Goal: Task Accomplishment & Management: Use online tool/utility

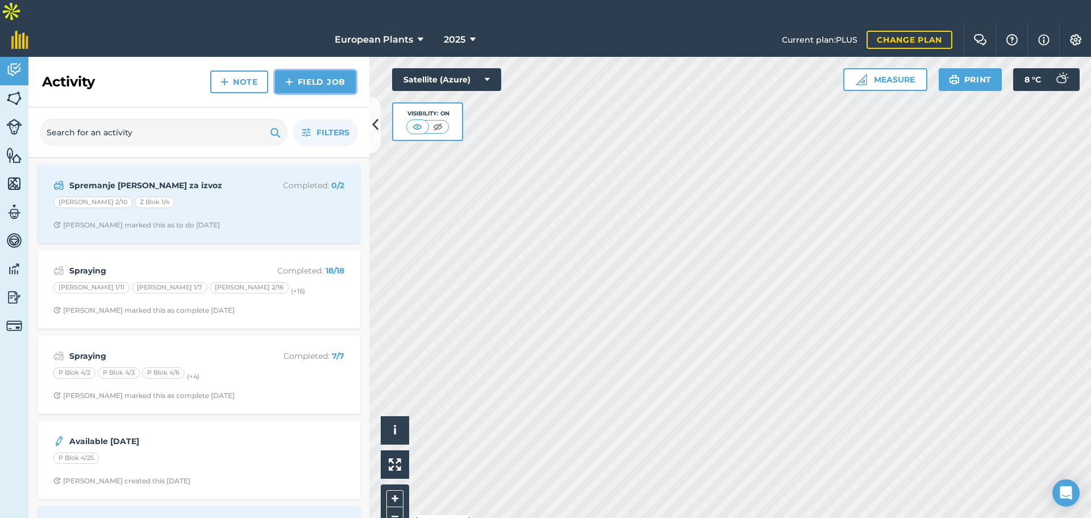
click at [329, 70] on link "Field Job" at bounding box center [315, 81] width 81 height 23
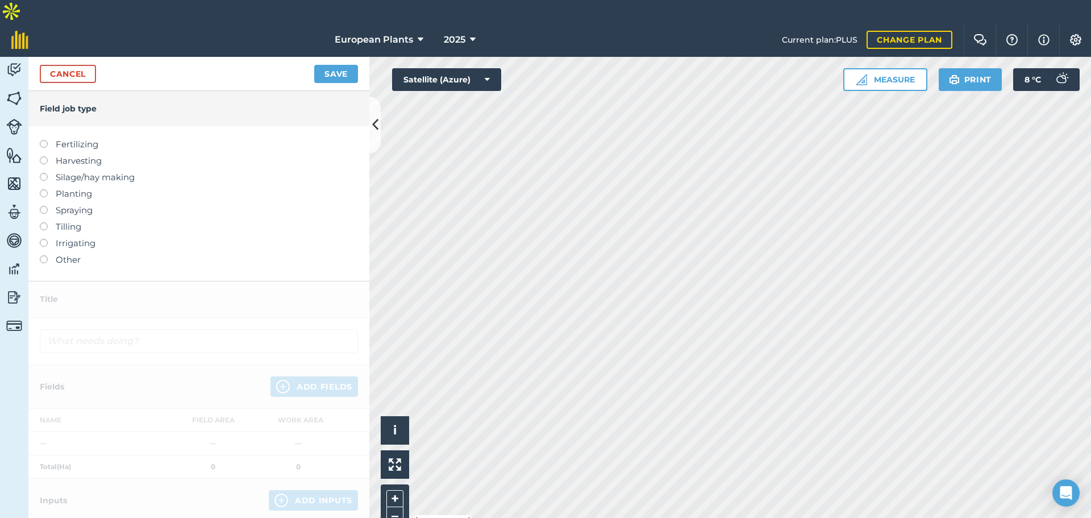
click at [83, 138] on label "Fertilizing" at bounding box center [199, 145] width 318 height 14
type input "Fertilizing"
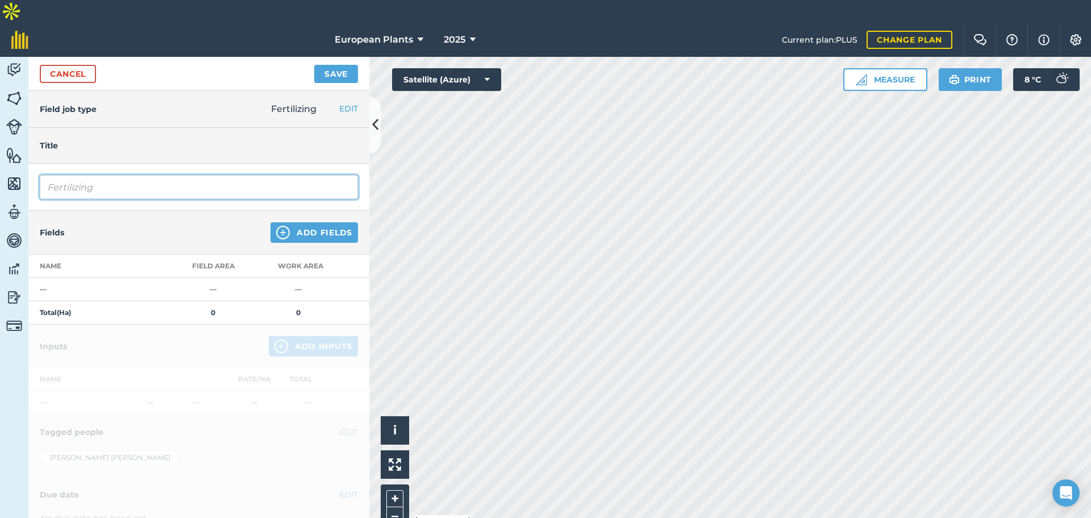
click at [92, 175] on input "Fertilizing" at bounding box center [199, 187] width 318 height 24
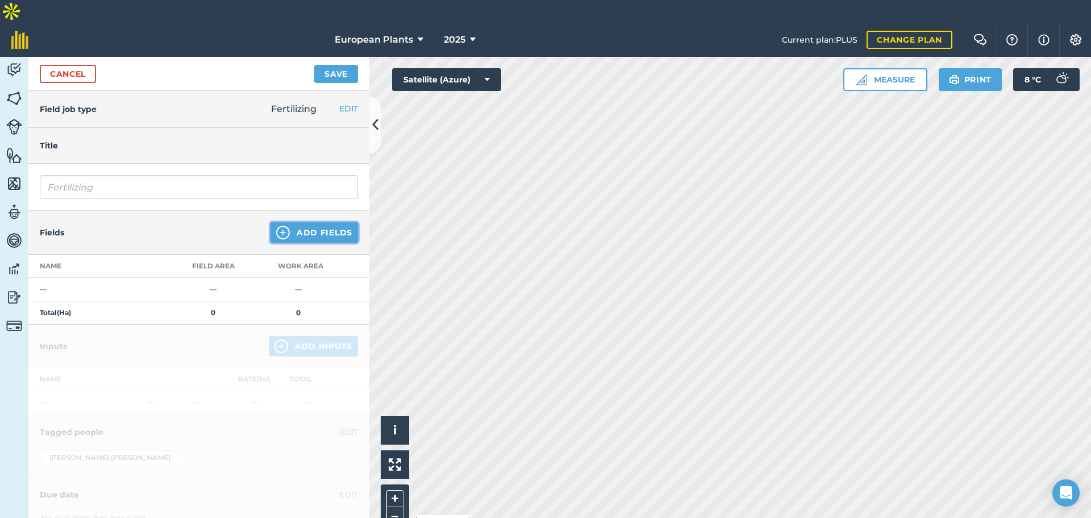
click at [286, 222] on button "Add Fields" at bounding box center [315, 232] width 88 height 20
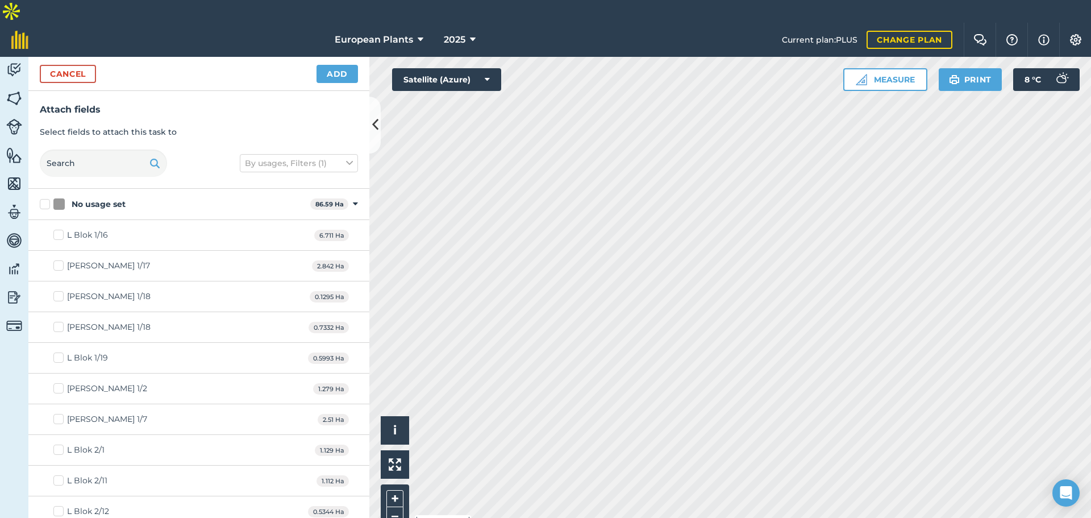
click at [102, 220] on div "L Blok 1/16 6.711 Ha" at bounding box center [198, 235] width 341 height 31
click at [89, 229] on div "L Blok 1/16" at bounding box center [87, 235] width 41 height 12
click at [61, 229] on input "L Blok 1/16" at bounding box center [56, 232] width 7 height 7
checkbox input "true"
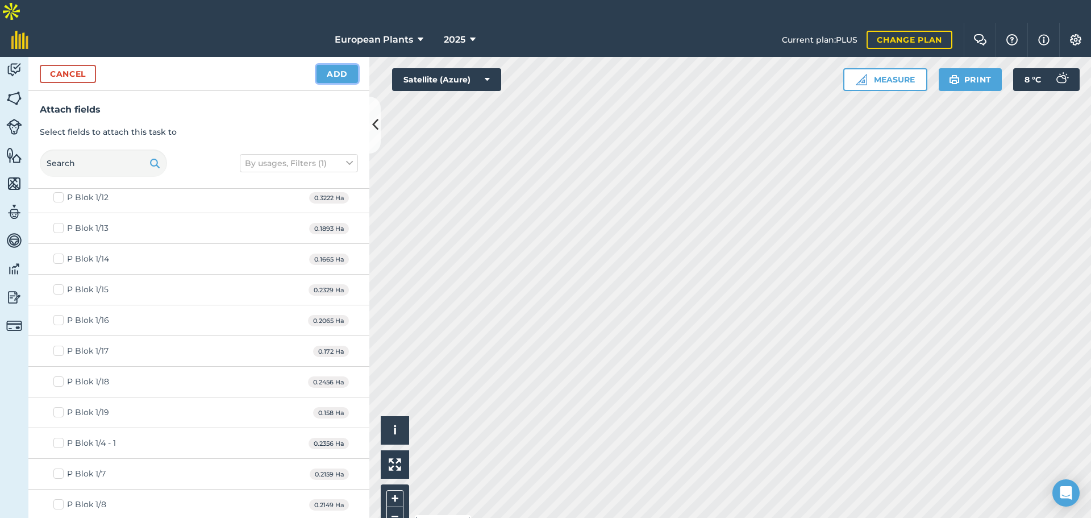
click at [331, 65] on button "Add" at bounding box center [337, 74] width 41 height 18
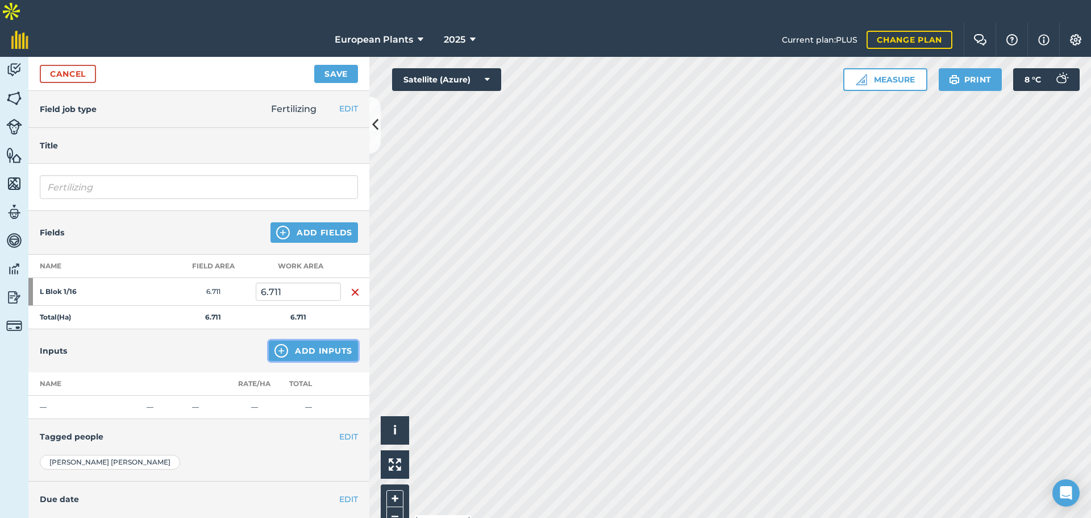
click at [276, 344] on img at bounding box center [282, 351] width 14 height 14
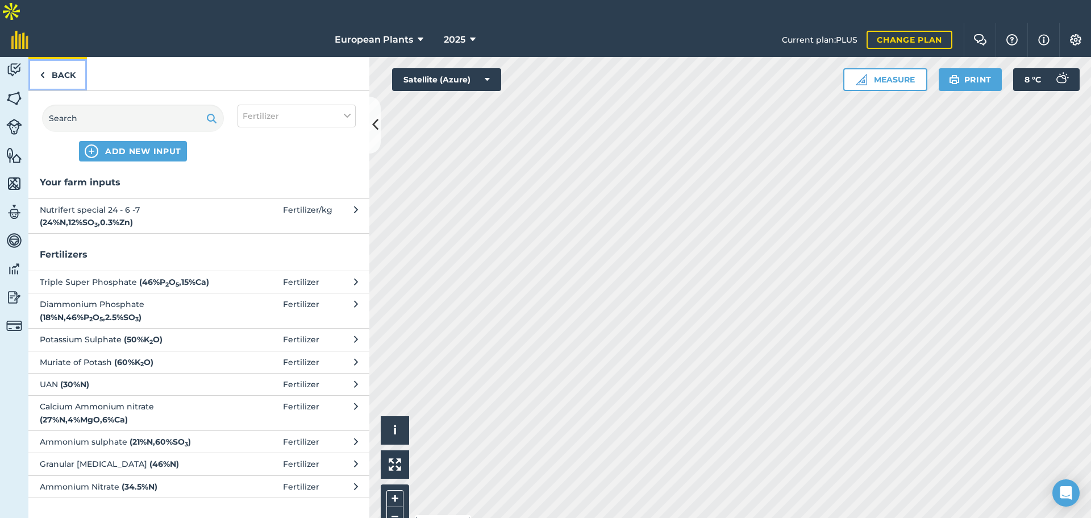
click at [44, 68] on img at bounding box center [42, 75] width 5 height 14
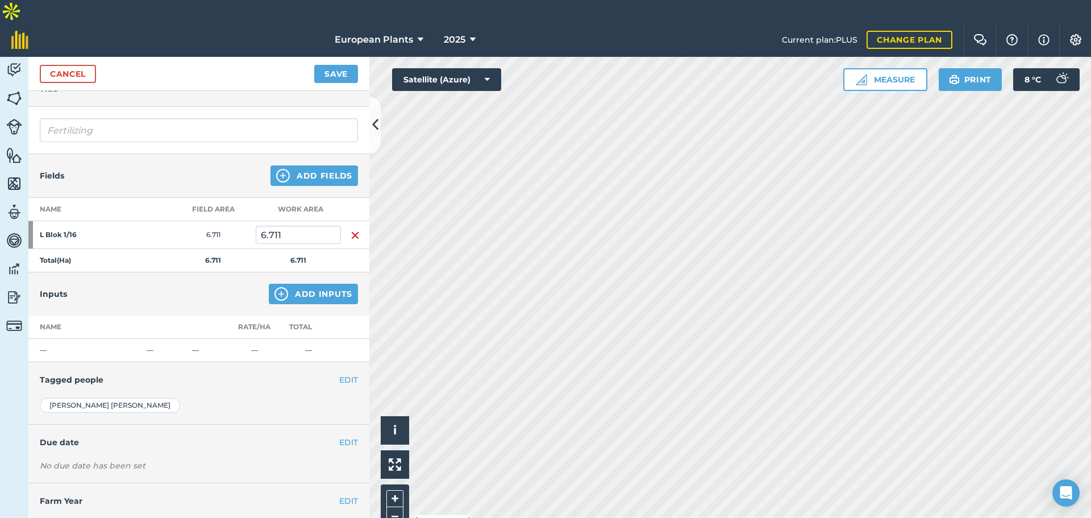
scroll to position [60, 0]
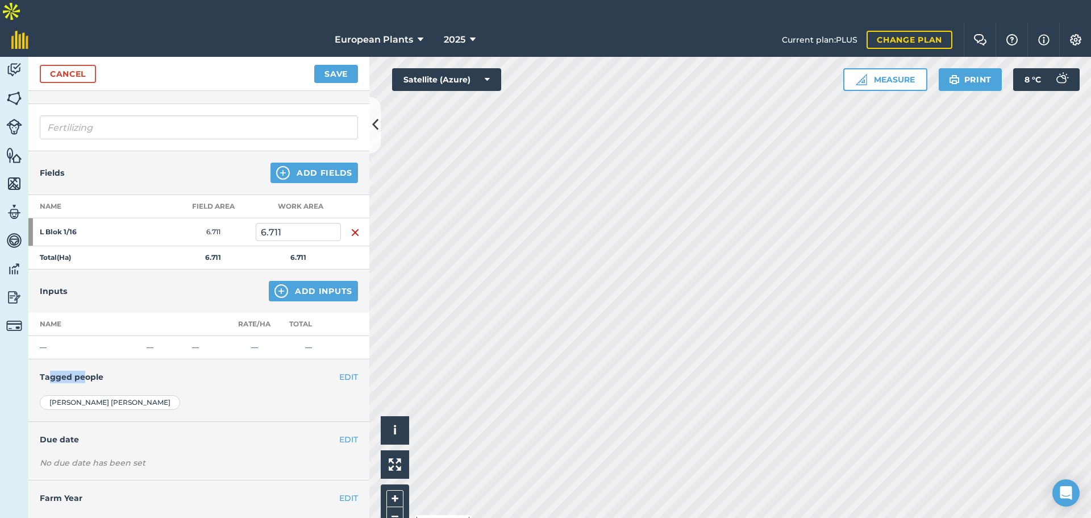
drag, startPoint x: 50, startPoint y: 354, endPoint x: 84, endPoint y: 352, distance: 34.2
click at [84, 371] on h4 "Tagged people" at bounding box center [199, 377] width 318 height 13
click at [339, 371] on button "EDIT" at bounding box center [348, 377] width 19 height 13
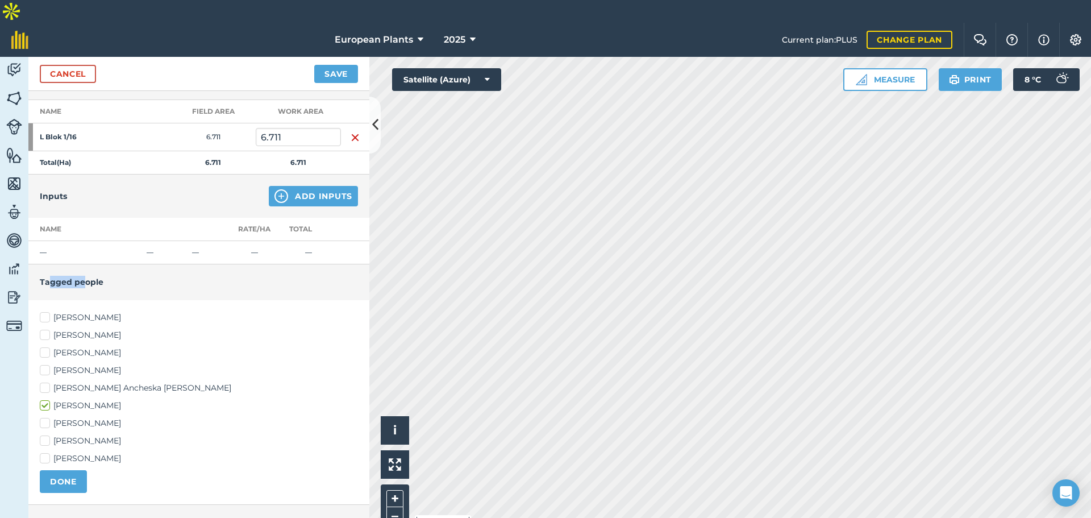
scroll to position [173, 0]
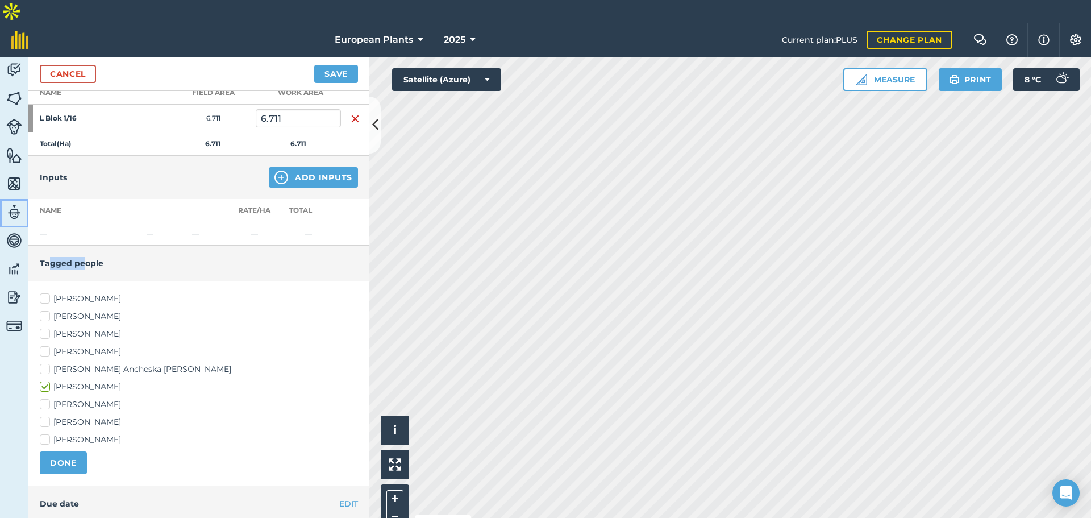
click at [8, 204] on img at bounding box center [14, 212] width 16 height 17
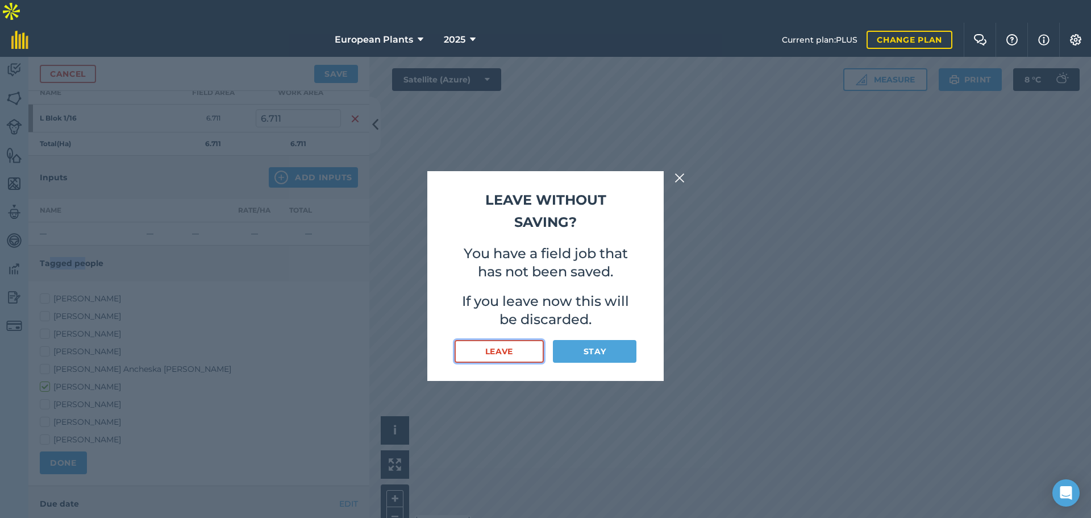
click at [503, 346] on button "Leave" at bounding box center [499, 351] width 89 height 23
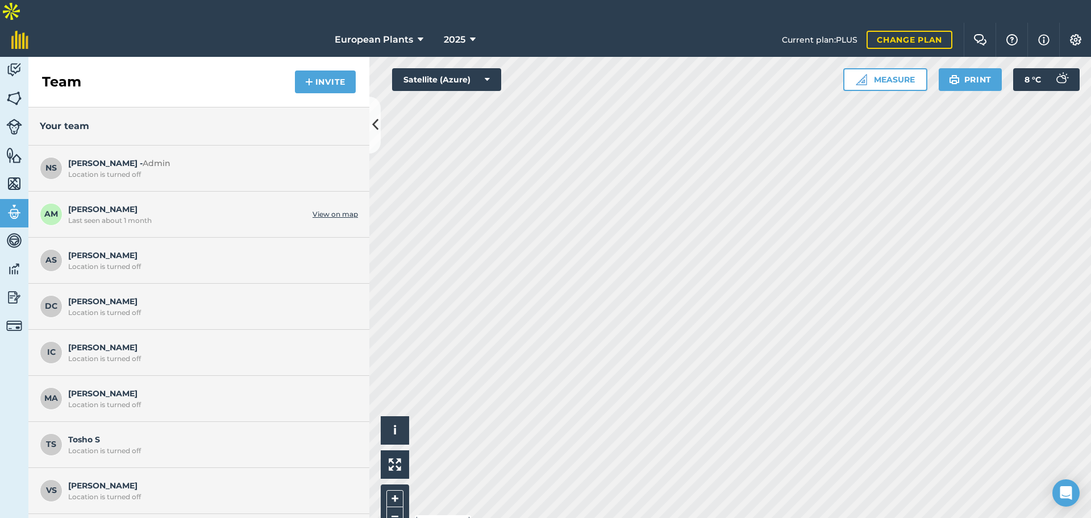
click at [41, 203] on span "AM" at bounding box center [51, 214] width 23 height 23
click at [115, 204] on div "AM Aleksandar M Last seen about 1 month View on map" at bounding box center [198, 215] width 341 height 46
click at [113, 203] on span "Aleksandar M Last seen about 1 month" at bounding box center [187, 214] width 239 height 22
click at [313, 210] on link "View on map" at bounding box center [335, 214] width 45 height 9
